Goal: Entertainment & Leisure: Consume media (video, audio)

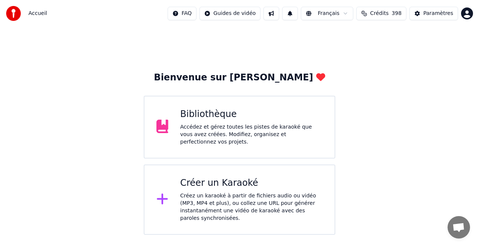
click at [226, 187] on div "Créer un Karaoké" at bounding box center [251, 183] width 143 height 12
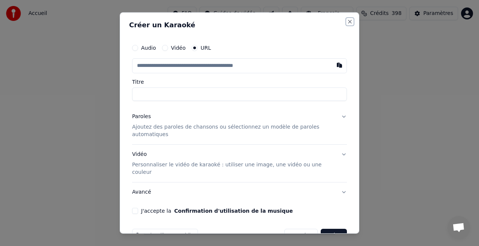
click at [348, 20] on button "Close" at bounding box center [350, 22] width 6 height 6
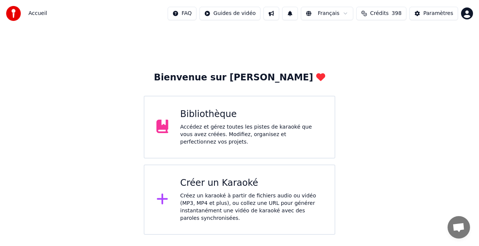
click at [215, 117] on div "Bibliothèque" at bounding box center [251, 114] width 143 height 12
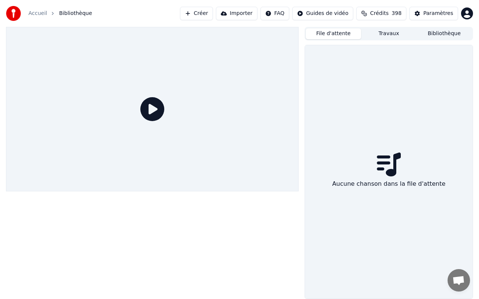
click at [341, 34] on button "File d'attente" at bounding box center [333, 33] width 55 height 11
click at [389, 35] on button "Travaux" at bounding box center [388, 33] width 55 height 11
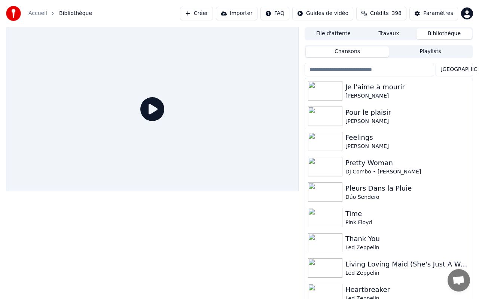
click at [438, 32] on button "Bibliothèque" at bounding box center [443, 33] width 55 height 11
click at [367, 112] on div "Pour le plaisir" at bounding box center [403, 112] width 117 height 10
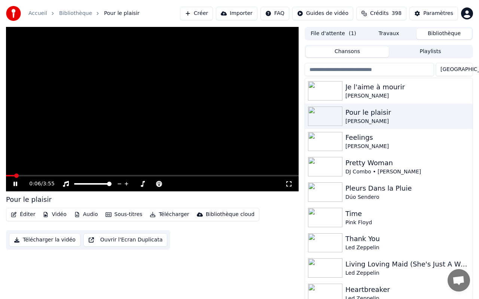
click at [16, 184] on icon at bounding box center [15, 184] width 4 height 4
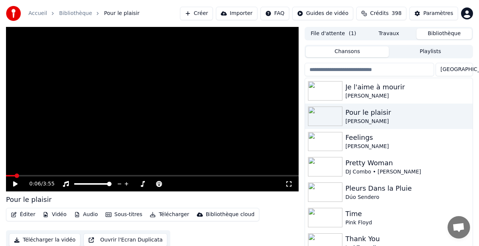
click at [15, 183] on icon at bounding box center [15, 183] width 4 height 5
click at [36, 177] on div "0:08 / 3:55" at bounding box center [152, 184] width 292 height 15
click at [123, 216] on button "Sous-titres" at bounding box center [123, 214] width 43 height 10
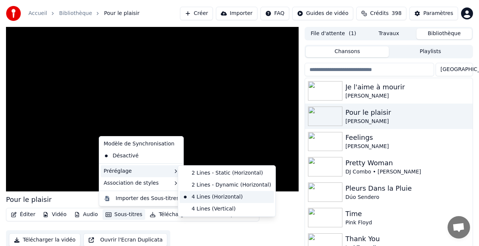
click at [221, 198] on div "4 Lines (Horizontal)" at bounding box center [227, 197] width 94 height 12
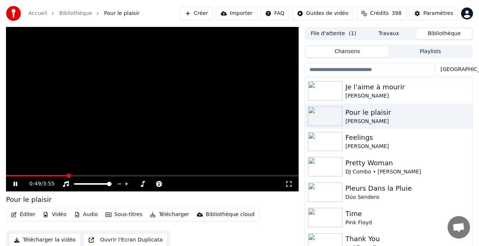
click at [170, 214] on button "Télécharger" at bounding box center [169, 214] width 45 height 10
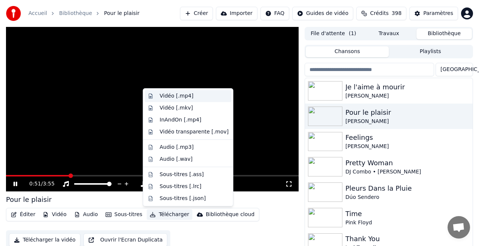
click at [177, 97] on div "Vidéo [.mp4]" at bounding box center [177, 95] width 34 height 7
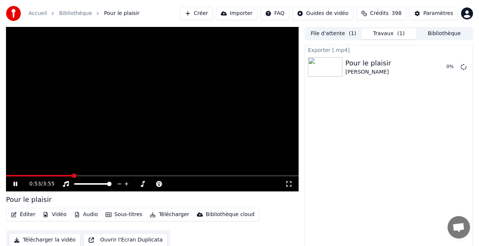
click at [446, 33] on button "Bibliothèque" at bounding box center [443, 33] width 55 height 11
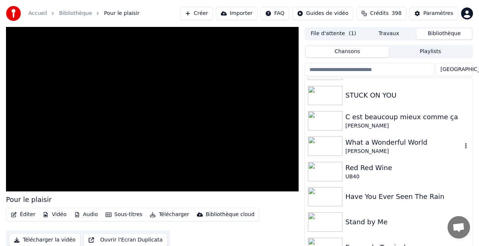
scroll to position [988, 0]
click at [368, 144] on div "What a Wonderful World" at bounding box center [403, 142] width 117 height 10
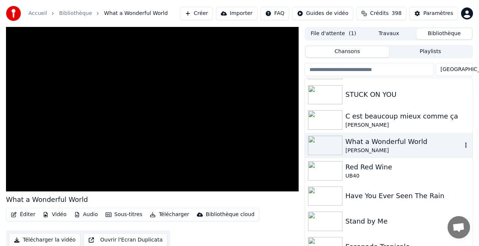
click at [368, 144] on div "What a Wonderful World" at bounding box center [403, 142] width 117 height 10
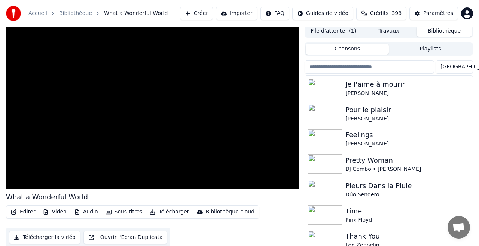
click at [338, 30] on button "File d'attente ( 1 )" at bounding box center [333, 31] width 55 height 11
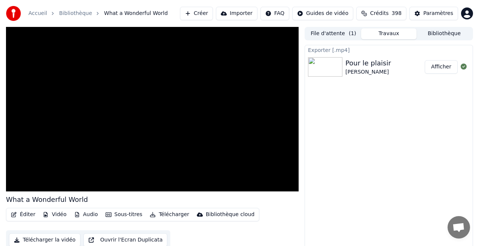
click at [386, 33] on button "Travaux" at bounding box center [388, 33] width 55 height 11
click at [441, 67] on button "Afficher" at bounding box center [441, 66] width 33 height 13
